Goal: Check status: Check status

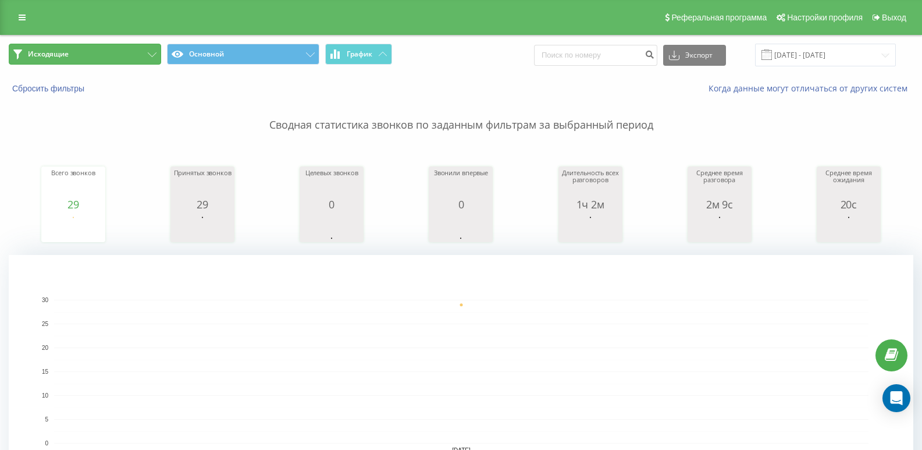
click at [126, 56] on button "Исходящие" at bounding box center [85, 54] width 152 height 21
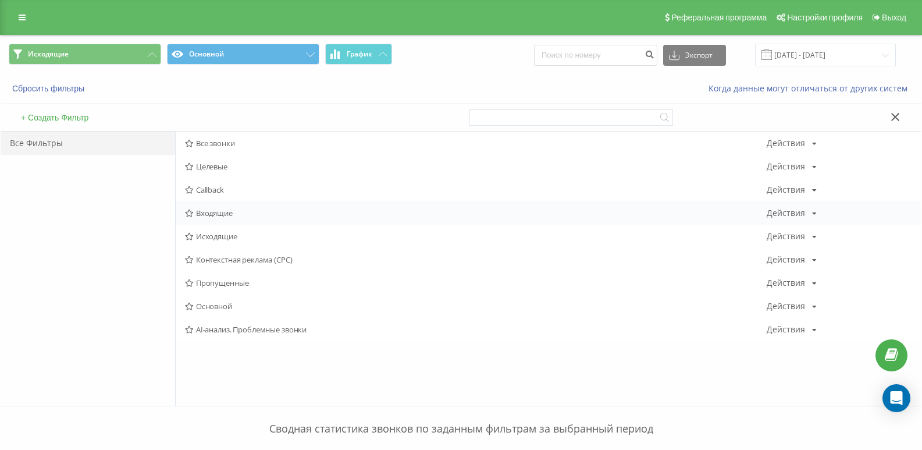
click at [214, 220] on div "Входящие Действия Редактировать Копировать Удалить По умолчанию Поделиться" at bounding box center [549, 212] width 746 height 23
click at [212, 216] on span "Входящие" at bounding box center [476, 213] width 582 height 8
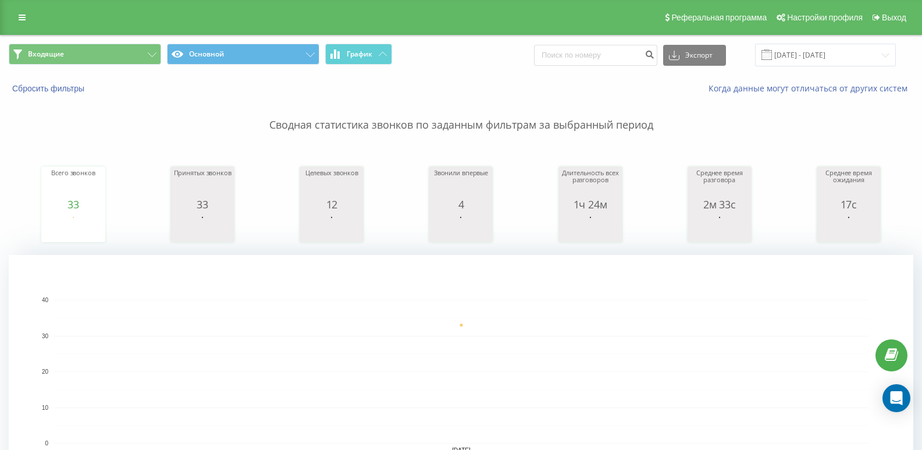
click at [831, 43] on div "Входящие Основной График Экспорт .csv .xls .xlsx [DATE] - [DATE]" at bounding box center [461, 54] width 921 height 39
click at [815, 55] on input "[DATE] - [DATE]" at bounding box center [825, 55] width 141 height 23
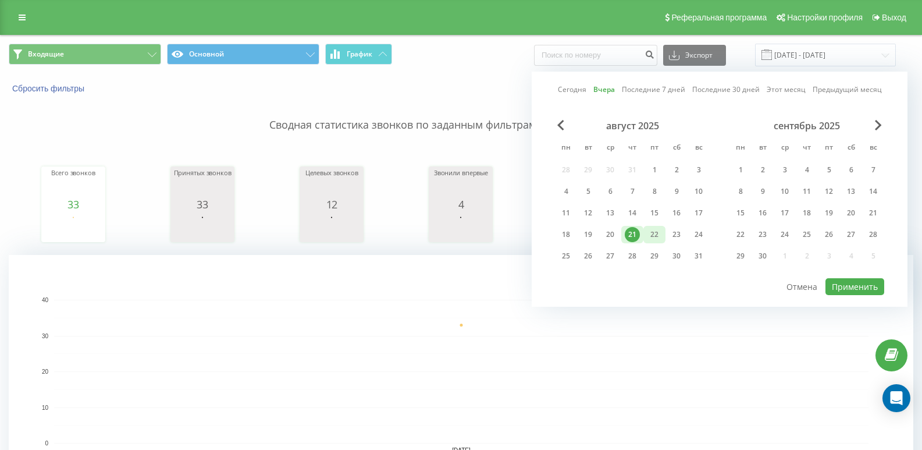
click at [657, 237] on div "22" at bounding box center [654, 234] width 15 height 15
click at [869, 285] on button "Применить" at bounding box center [855, 286] width 59 height 17
type input "[DATE] - [DATE]"
